Goal: Task Accomplishment & Management: Complete application form

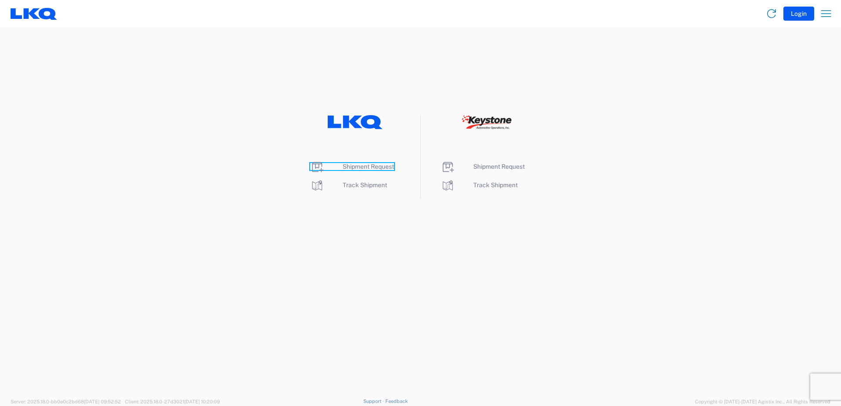
click at [364, 167] on span "Shipment Request" at bounding box center [368, 166] width 51 height 7
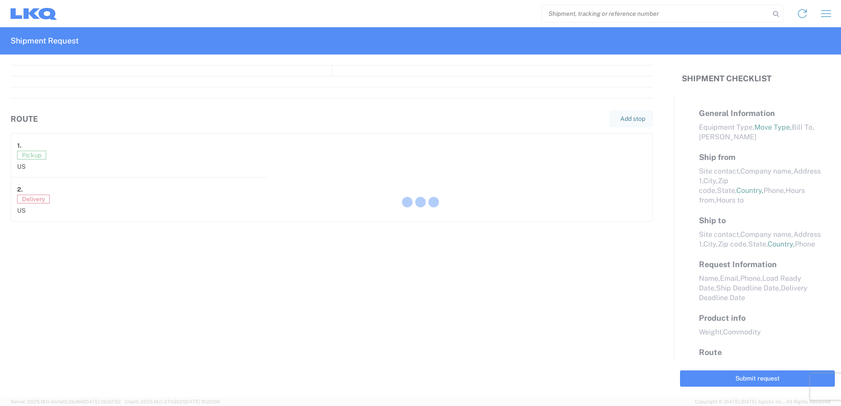
select select "FULL"
select select "LBS"
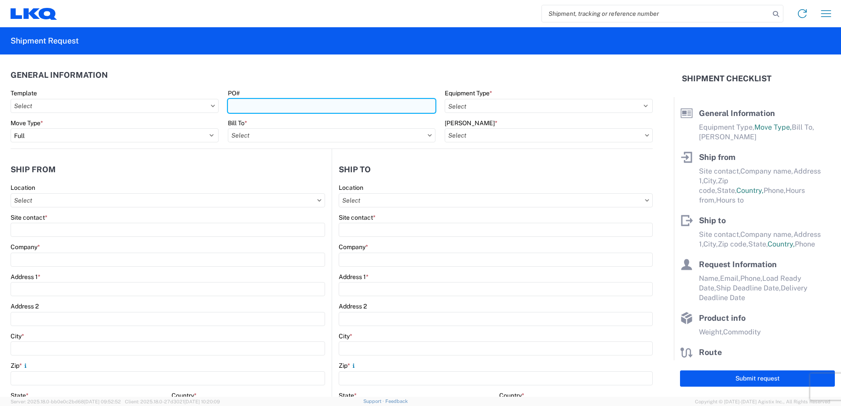
click at [260, 106] on input "PO#" at bounding box center [332, 106] width 208 height 14
type input "T31369"
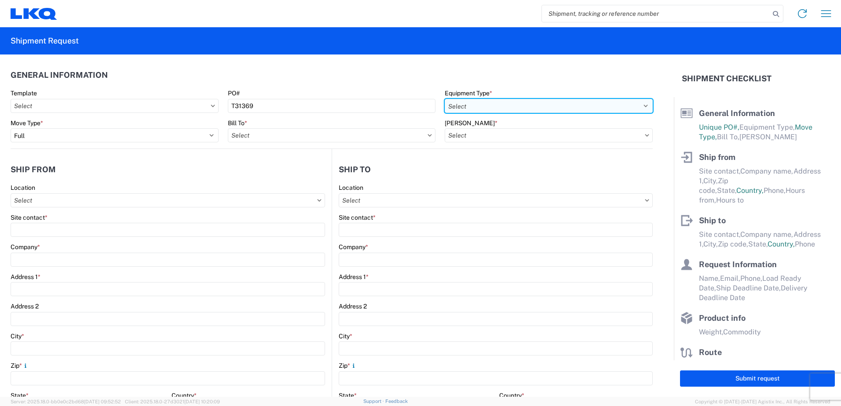
click at [514, 100] on select "Select 53’ Dry Van Flatbed Dropdeck (van) Lowboy (flatbed) Rail" at bounding box center [549, 106] width 208 height 14
select select "STDV"
click at [445, 99] on select "Select 53’ Dry Van Flatbed Dropdeck (van) Lowboy (flatbed) Rail" at bounding box center [549, 106] width 208 height 14
click at [314, 130] on input "Bill To *" at bounding box center [332, 135] width 208 height 14
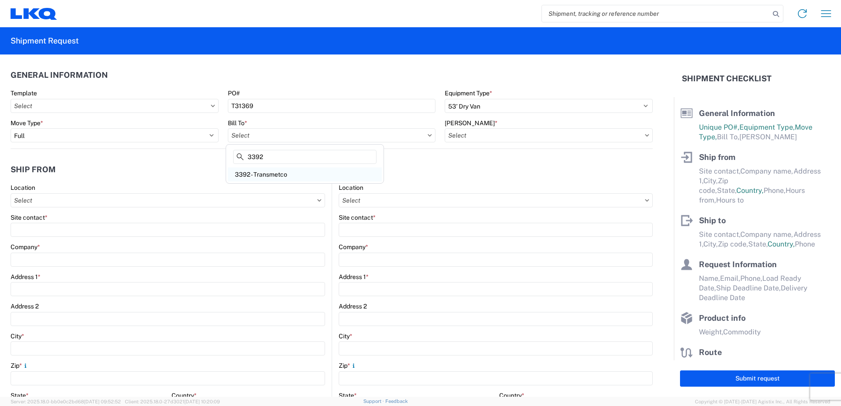
type input "3392"
click at [289, 173] on div "3392 - Transmetco" at bounding box center [305, 175] width 154 height 14
type input "3392 - Transmetco"
click at [636, 136] on input "[PERSON_NAME] *" at bounding box center [549, 135] width 208 height 14
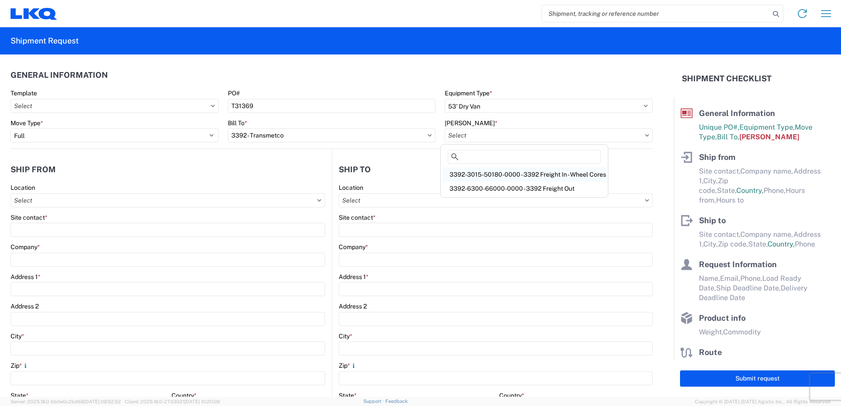
click at [489, 173] on div "3392-3015-50180-0000 - 3392 Freight In - Wheel Cores" at bounding box center [524, 175] width 164 height 14
type input "3392-3015-50180-0000 - 3392 Freight In - Wheel Cores"
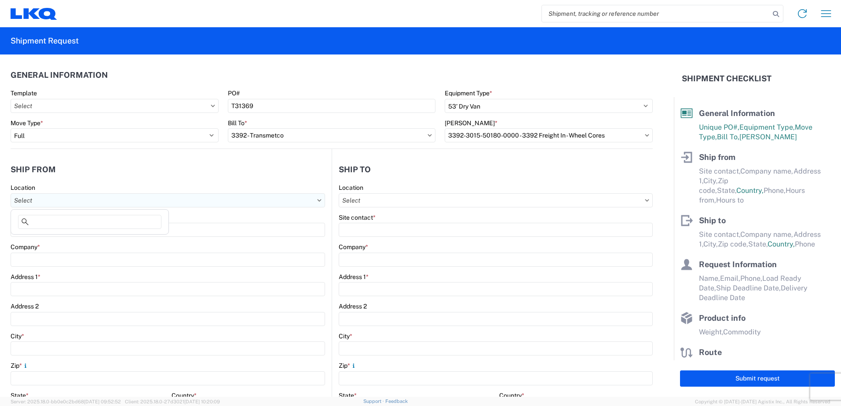
click at [197, 205] on input "Location" at bounding box center [168, 201] width 314 height 14
type input "1711"
click at [66, 240] on div "1711 - LKQ Adelanto" at bounding box center [90, 240] width 154 height 14
type input "1711 - LKQ Adelanto"
type input "LKQ 1711 Adelanto"
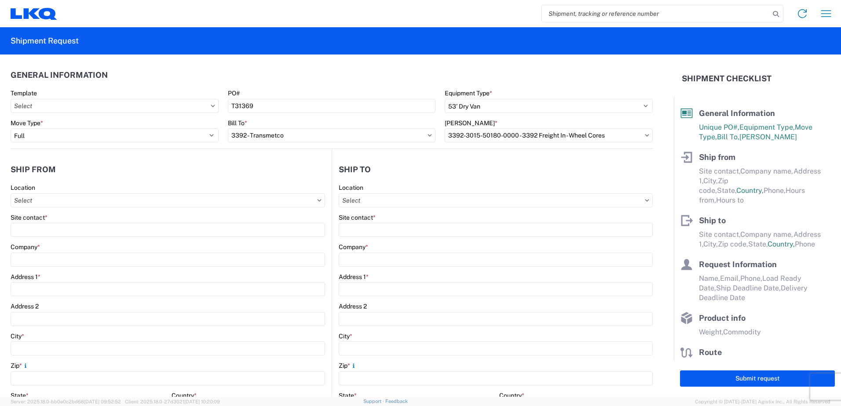
type input "[STREET_ADDRESS][PERSON_NAME]"
type input "Adelanto"
type input "92301"
select select "CA"
select select "US"
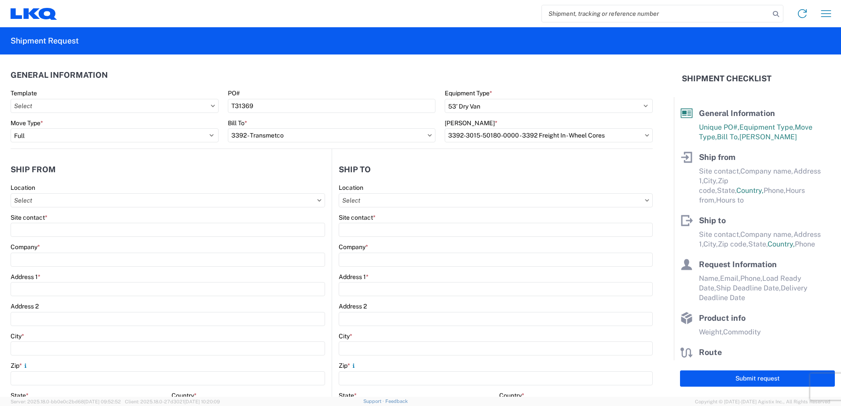
type input "[PHONE_NUMBER]"
type input "08:00"
type input "17:00"
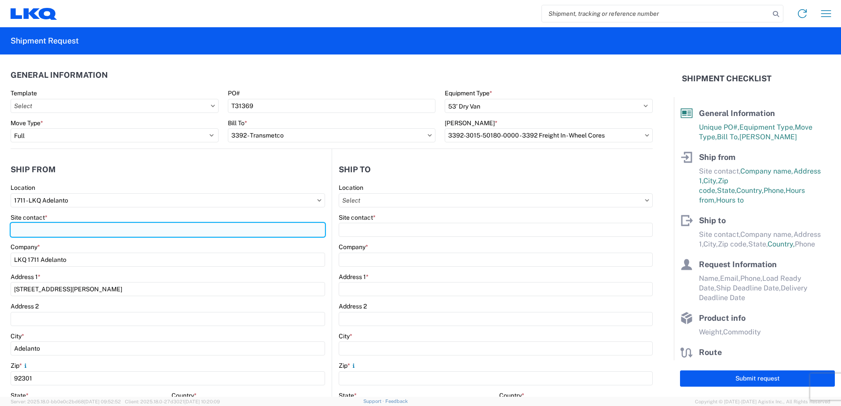
click at [67, 230] on input "Site contact *" at bounding box center [168, 230] width 314 height 14
type input "[PERSON_NAME]"
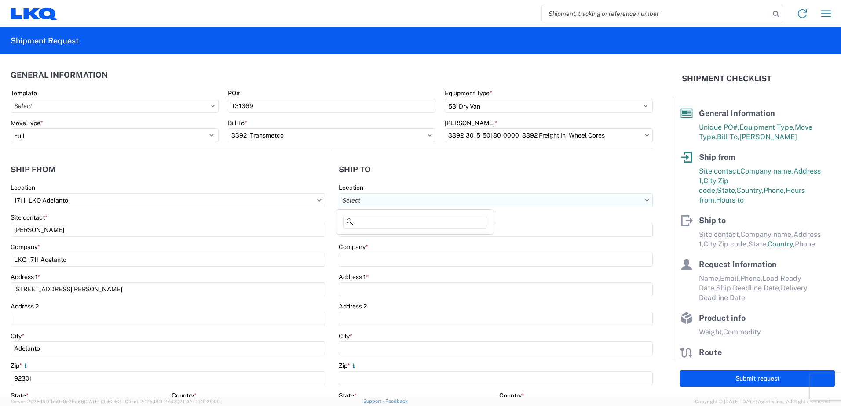
click at [371, 197] on input "Location" at bounding box center [496, 201] width 314 height 14
type input "3392"
click at [388, 241] on div "3392 - Transmetco" at bounding box center [415, 240] width 154 height 14
type input "3392 - Transmetco"
type input "LKQ Corporation"
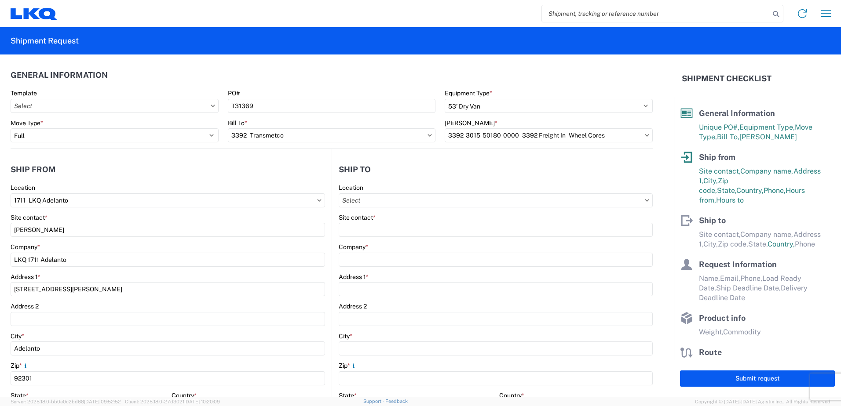
type input "[STREET_ADDRESS]"
type input "Huntington"
type input "46750"
select select "IN"
select select "US"
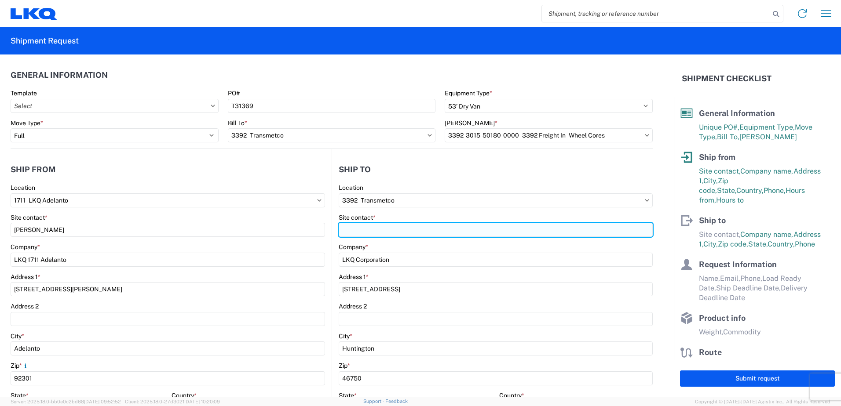
click at [403, 233] on input "Site contact *" at bounding box center [496, 230] width 314 height 14
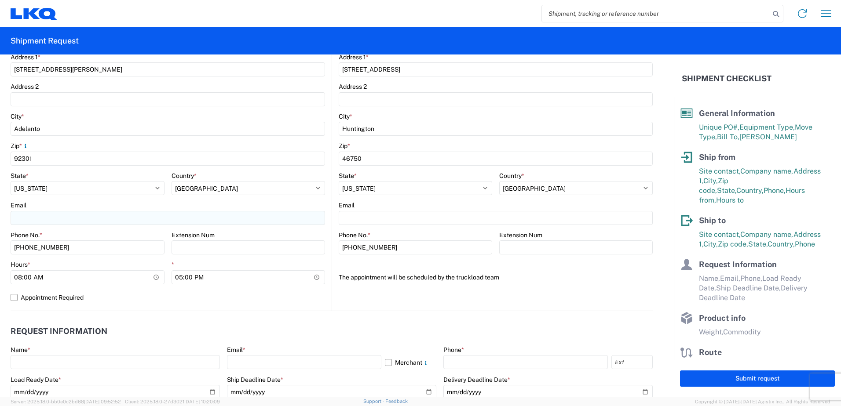
type input "[PERSON_NAME]"
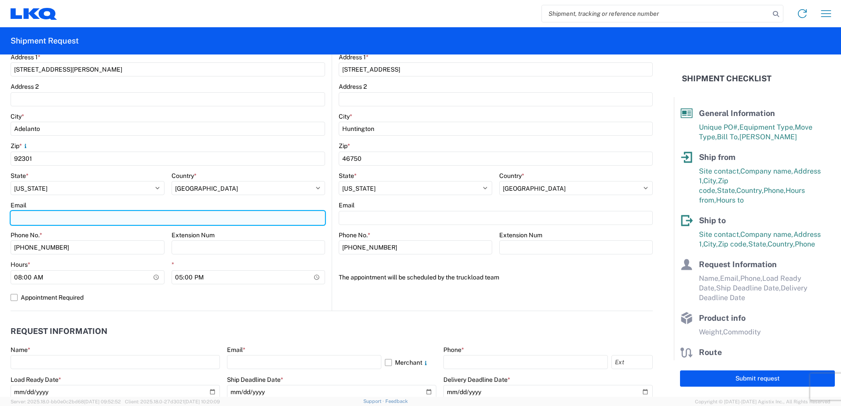
click at [77, 223] on input "Email" at bounding box center [168, 218] width 314 height 14
type input "[EMAIL_ADDRESS][DOMAIN_NAME]"
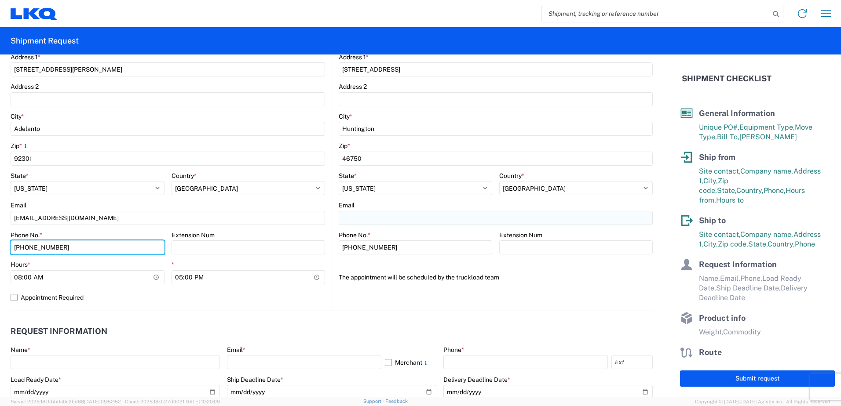
type input "[PHONE_NUMBER]"
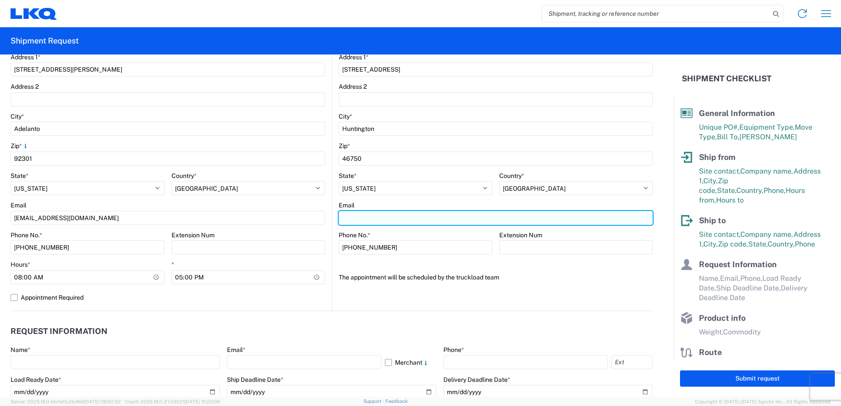
click at [415, 218] on input "Email" at bounding box center [496, 218] width 314 height 14
type input "[EMAIL_ADDRESS][DOMAIN_NAME]"
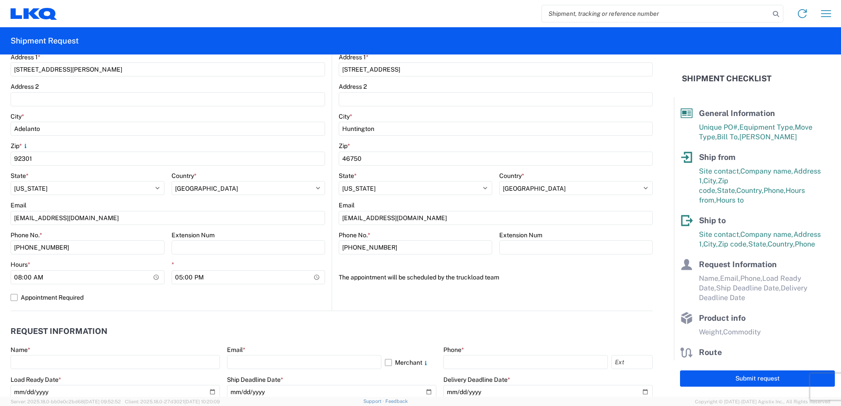
click at [537, 286] on agx-form-control-wrapper-v2 "The appointment will be scheduled by the truckload team" at bounding box center [496, 281] width 314 height 20
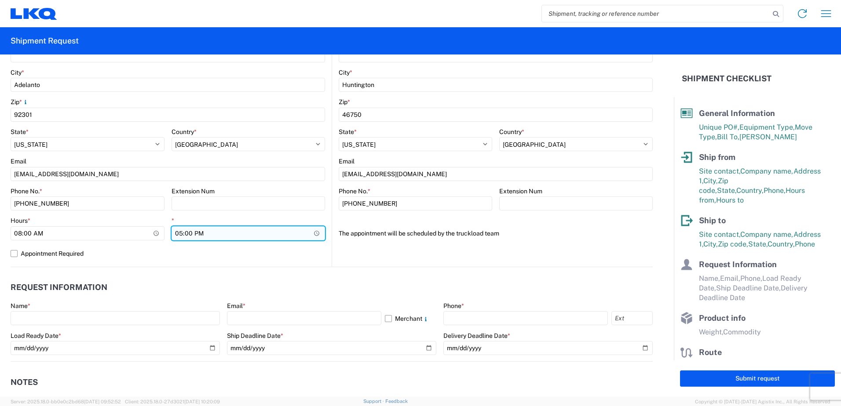
click at [178, 234] on input "17:00" at bounding box center [249, 234] width 154 height 14
type input "15:00"
click at [394, 253] on agx-form-section "Ship to 3392 Location 3392 - Transmetco Site contact * [PERSON_NAME] Company * …" at bounding box center [492, 81] width 321 height 371
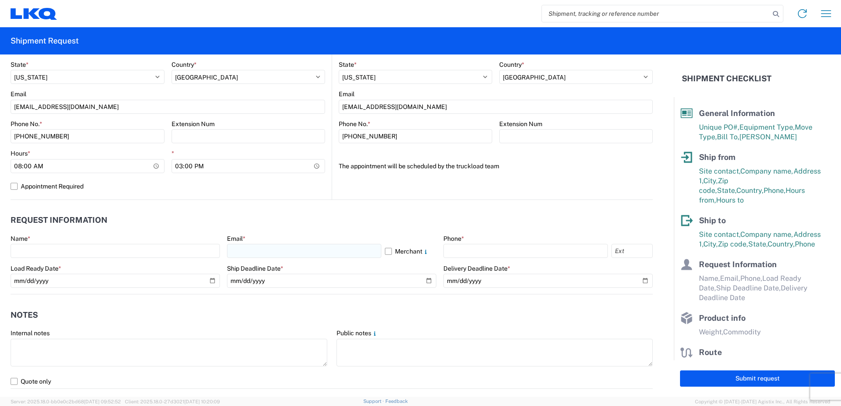
scroll to position [352, 0]
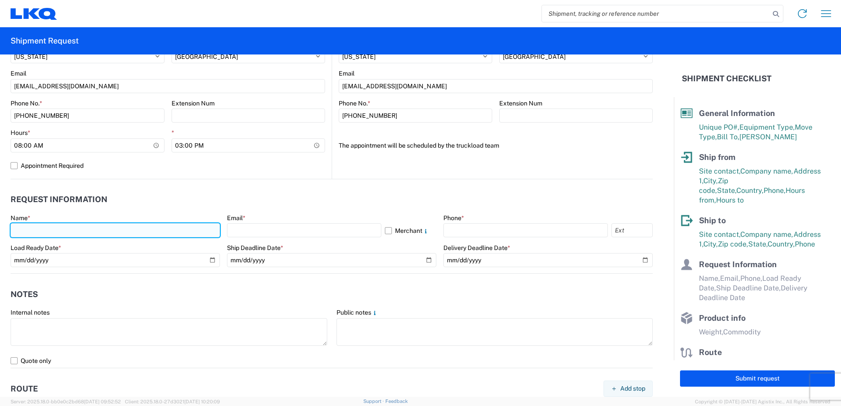
click at [150, 234] on input "text" at bounding box center [115, 230] width 209 height 14
type input "[PERSON_NAME]"
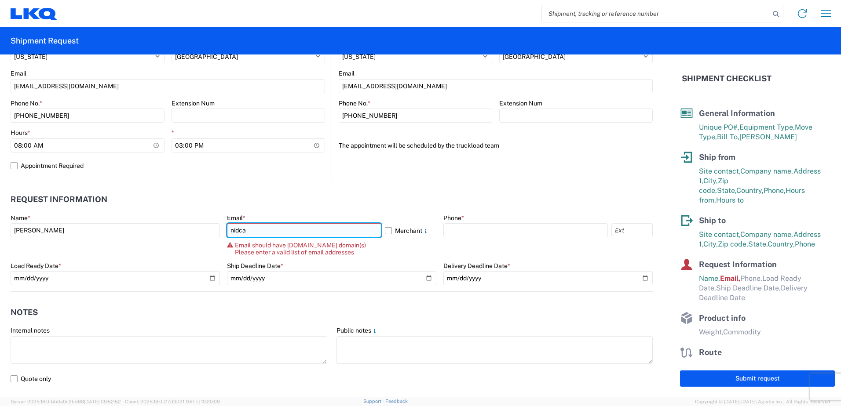
click at [273, 230] on input "nidca" at bounding box center [304, 230] width 154 height 14
type input "[EMAIL_ADDRESS][DOMAIN_NAME]"
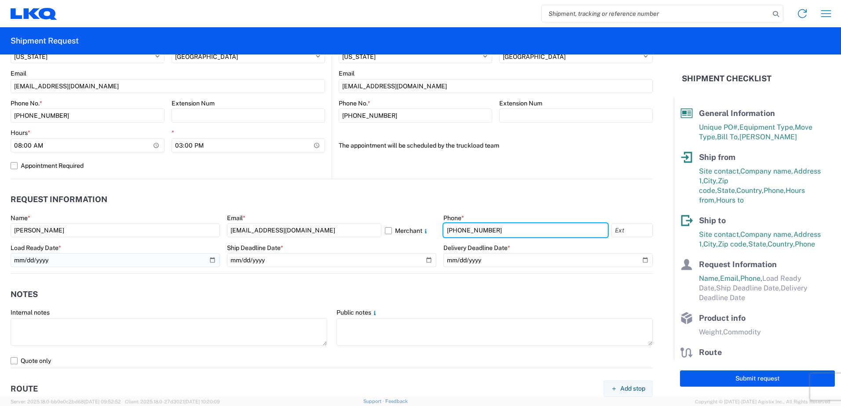
type input "[PHONE_NUMBER]"
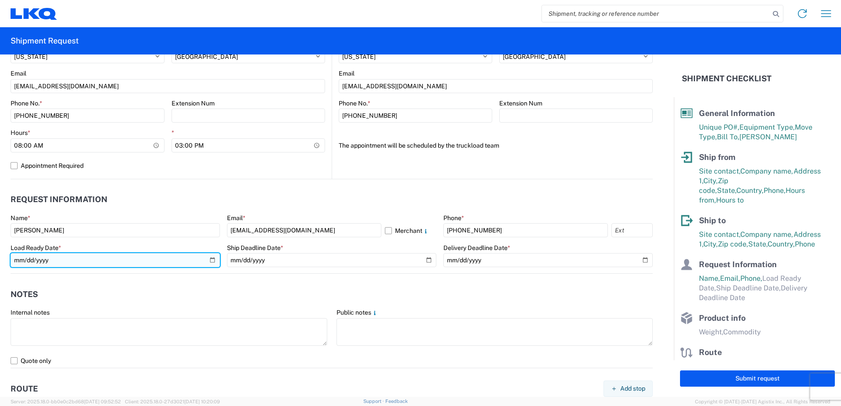
click at [206, 260] on input "date" at bounding box center [115, 260] width 209 height 14
click at [209, 260] on input "date" at bounding box center [115, 260] width 209 height 14
type input "[DATE]"
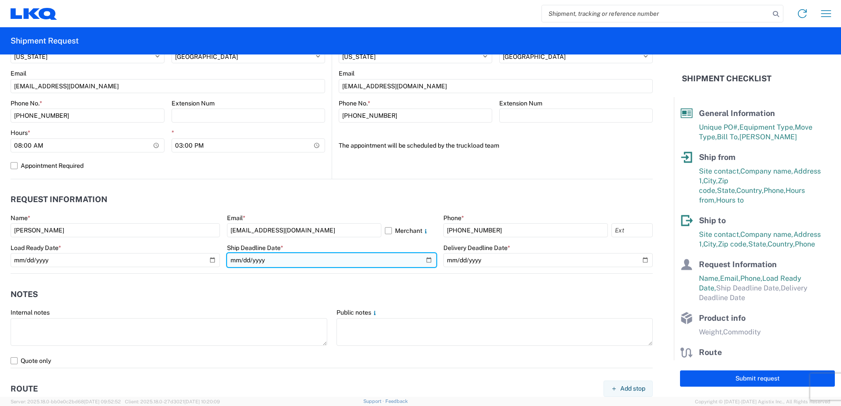
click at [426, 260] on input "date" at bounding box center [331, 260] width 209 height 14
type input "[DATE]"
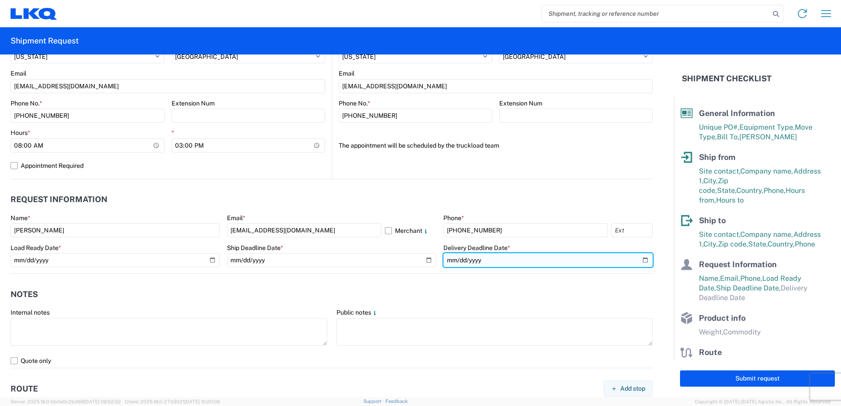
click at [640, 261] on input "date" at bounding box center [547, 260] width 209 height 14
type input "[DATE]"
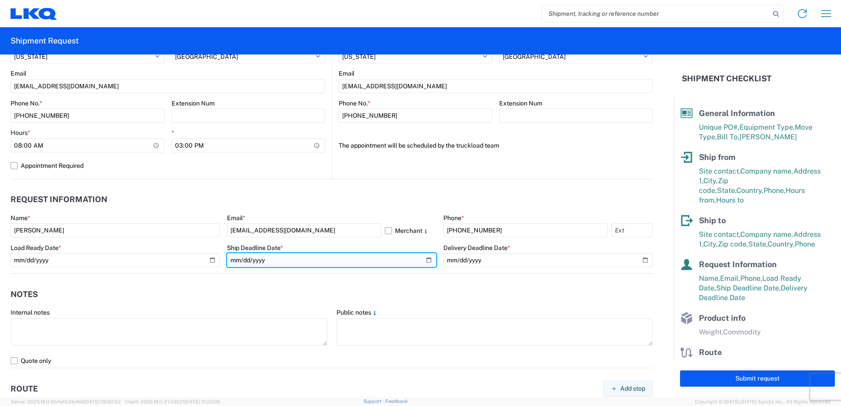
click at [422, 261] on input "[DATE]" at bounding box center [331, 260] width 209 height 14
type input "[DATE]"
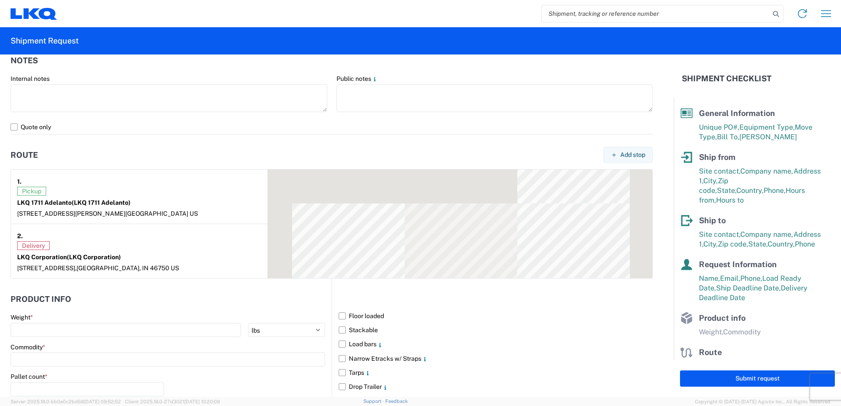
scroll to position [660, 0]
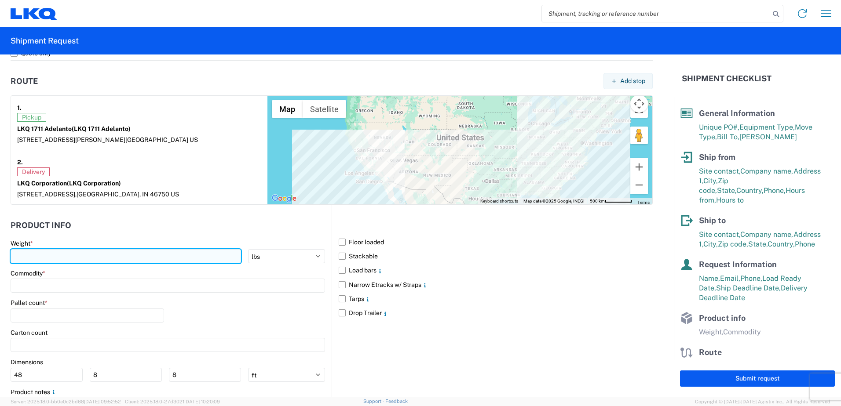
click at [159, 257] on input "number" at bounding box center [126, 256] width 230 height 14
type input "40000"
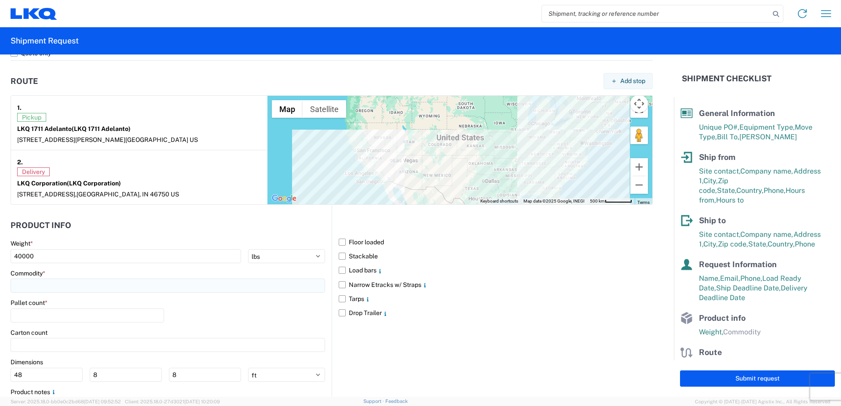
click at [154, 282] on input at bounding box center [168, 286] width 314 height 14
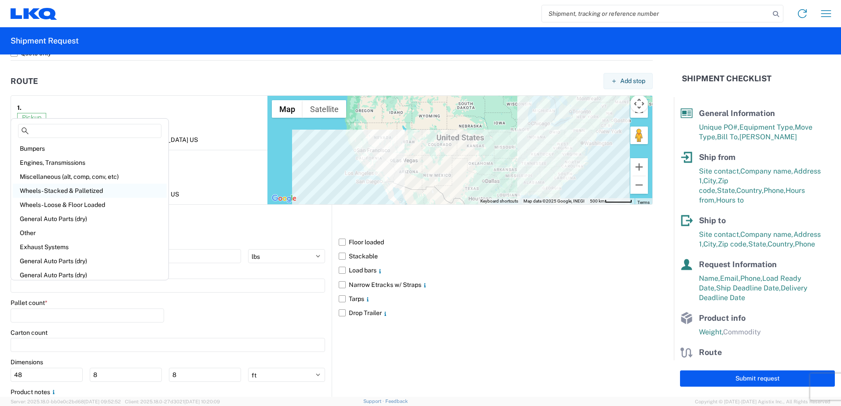
click at [97, 190] on div "Wheels - Stacked & Palletized" at bounding box center [90, 191] width 154 height 14
type input "Wheels - Stacked & Palletized"
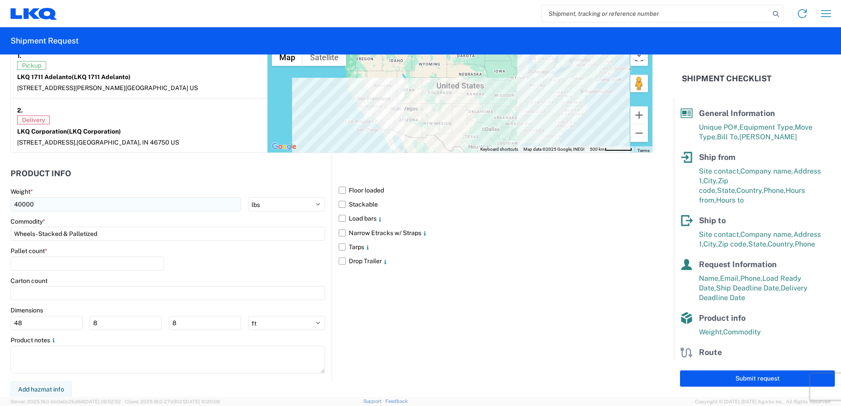
scroll to position [713, 0]
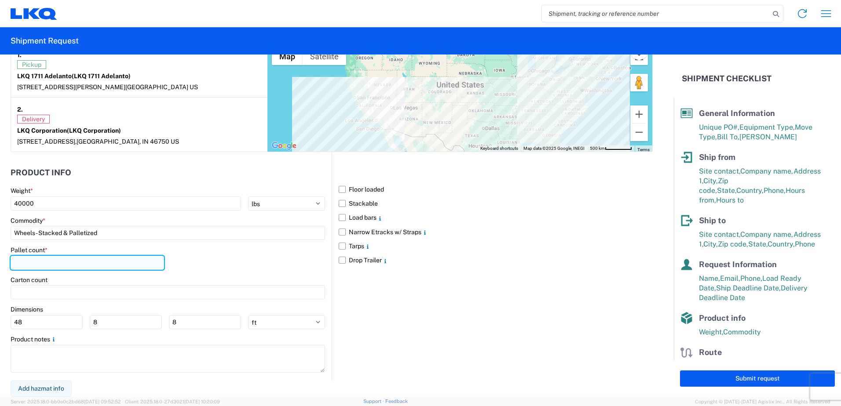
click at [68, 262] on input "number" at bounding box center [88, 263] width 154 height 14
type input "44"
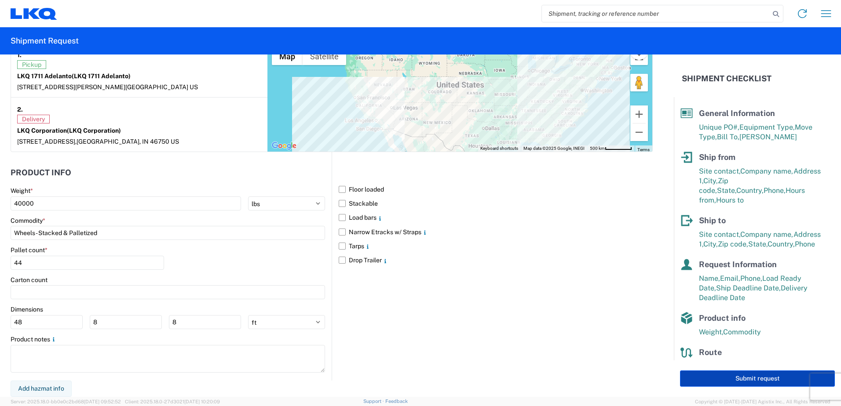
click at [772, 380] on button "Submit request" at bounding box center [757, 379] width 155 height 16
select select "CA"
select select "US"
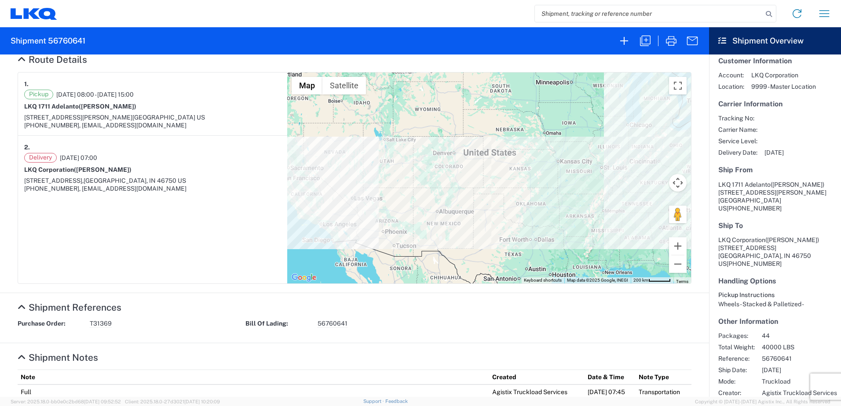
scroll to position [206, 0]
